Goal: Navigation & Orientation: Find specific page/section

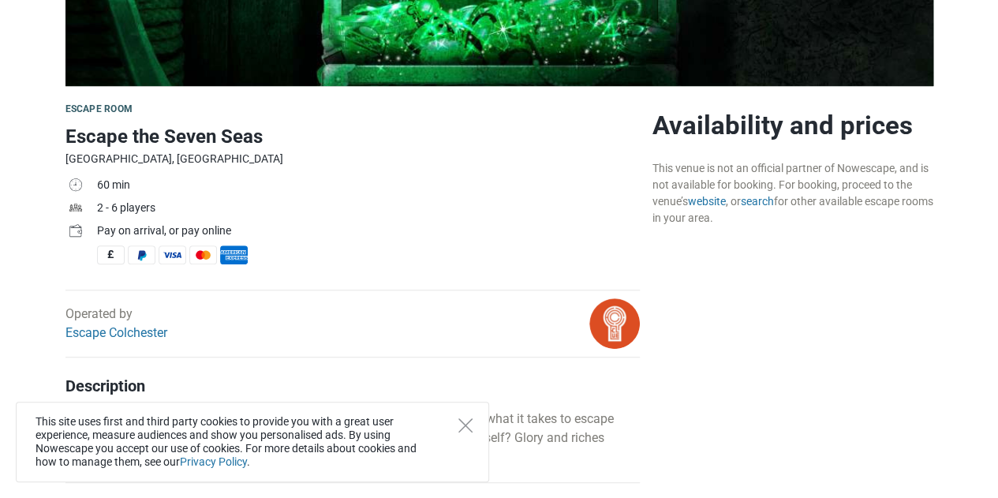
scroll to position [341, 0]
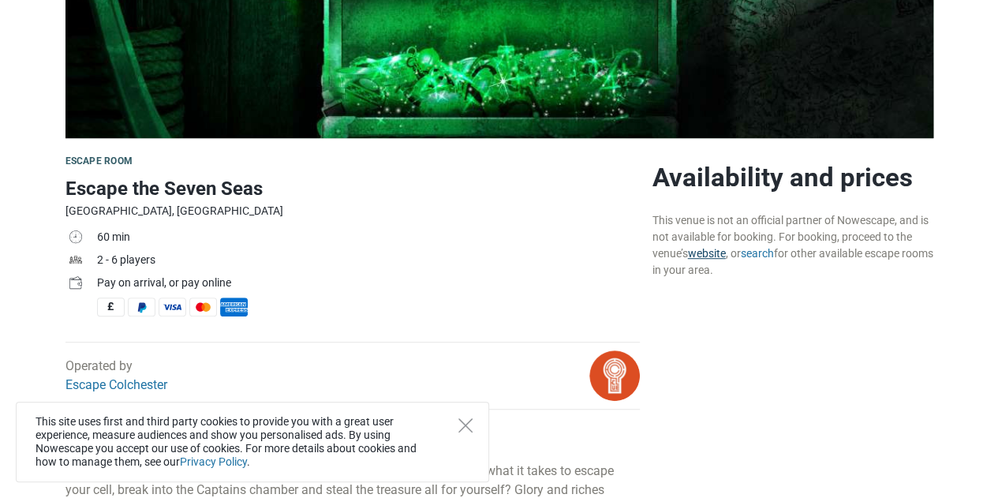
click at [720, 256] on link "website" at bounding box center [707, 253] width 38 height 13
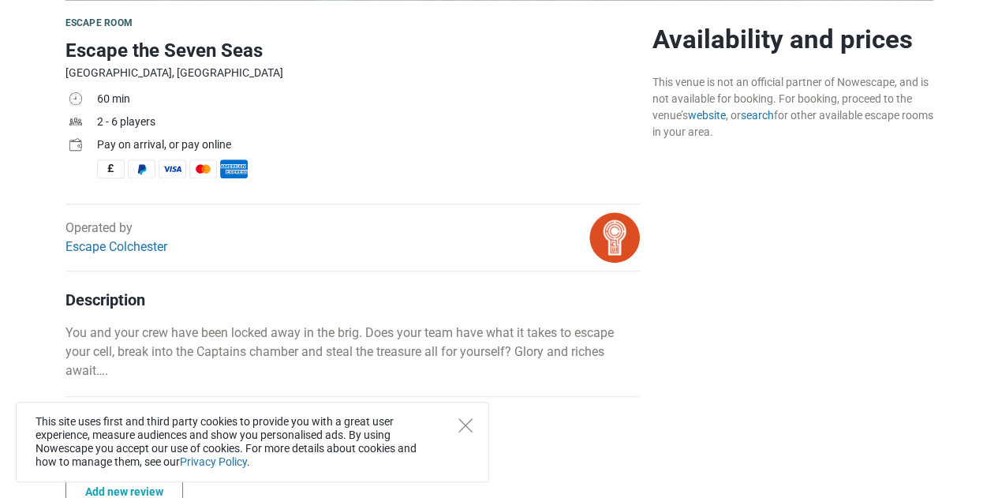
scroll to position [578, 0]
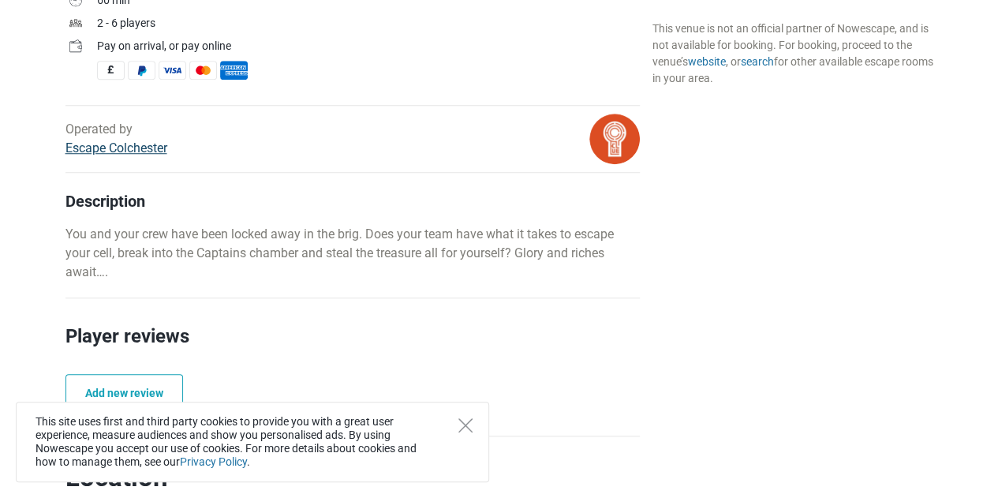
click at [152, 153] on link "Escape Colchester" at bounding box center [117, 147] width 102 height 15
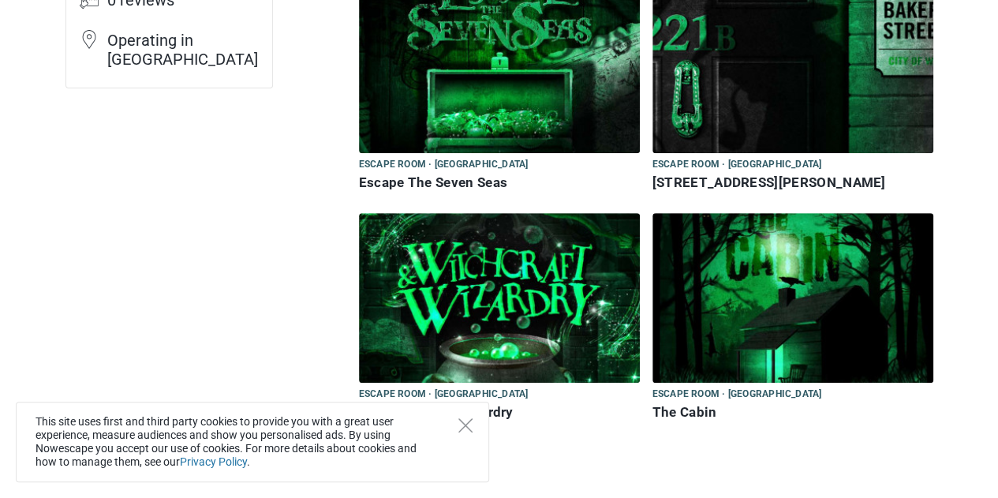
scroll to position [237, 0]
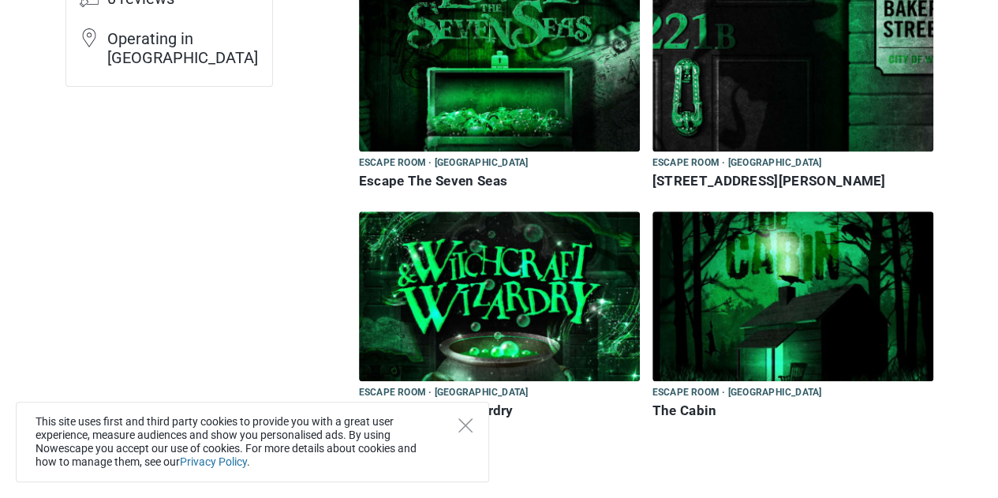
click at [459, 110] on img at bounding box center [499, 67] width 281 height 170
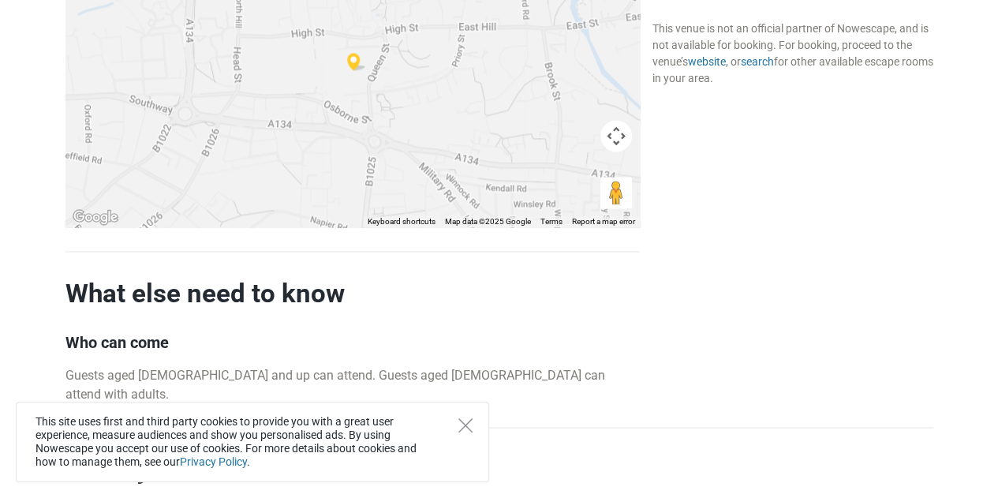
scroll to position [1184, 0]
